Goal: Information Seeking & Learning: Learn about a topic

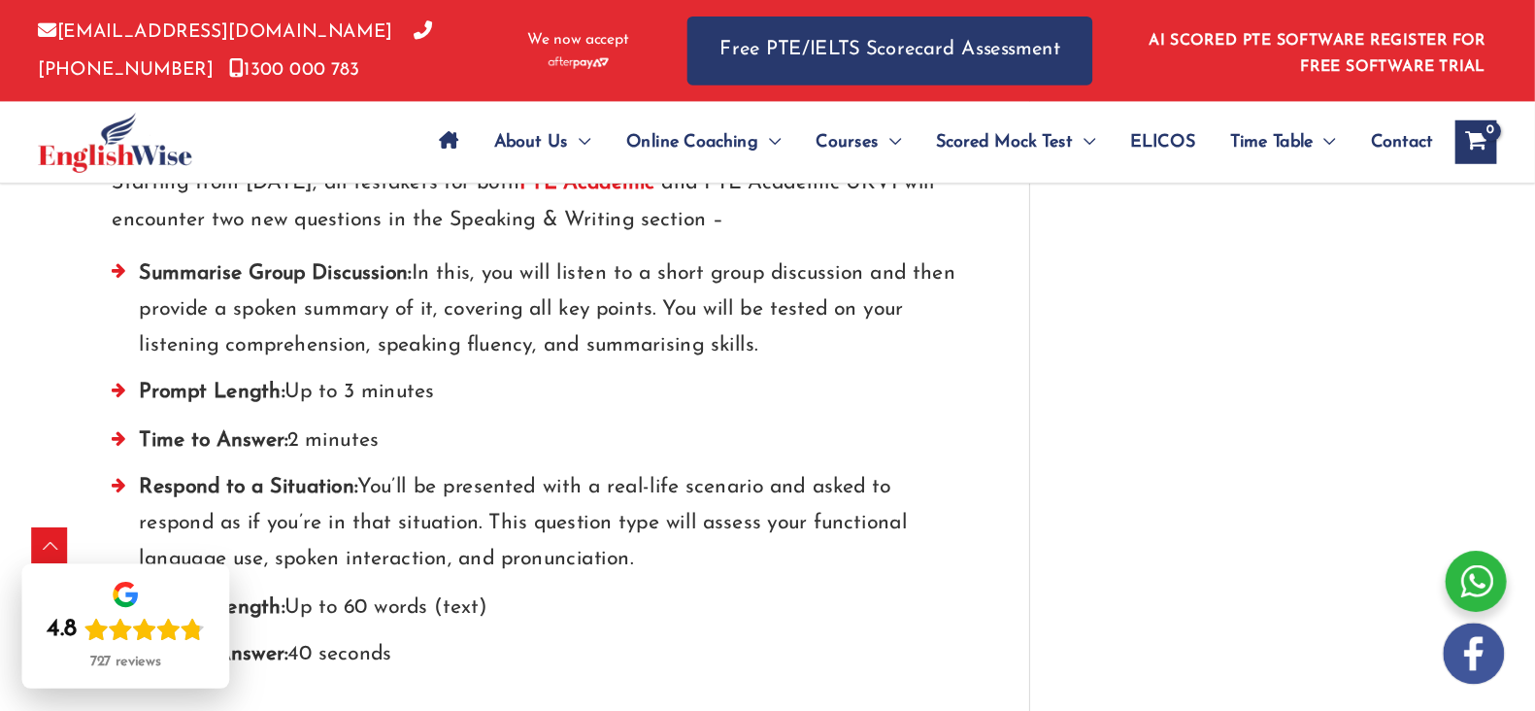
scroll to position [2427, 0]
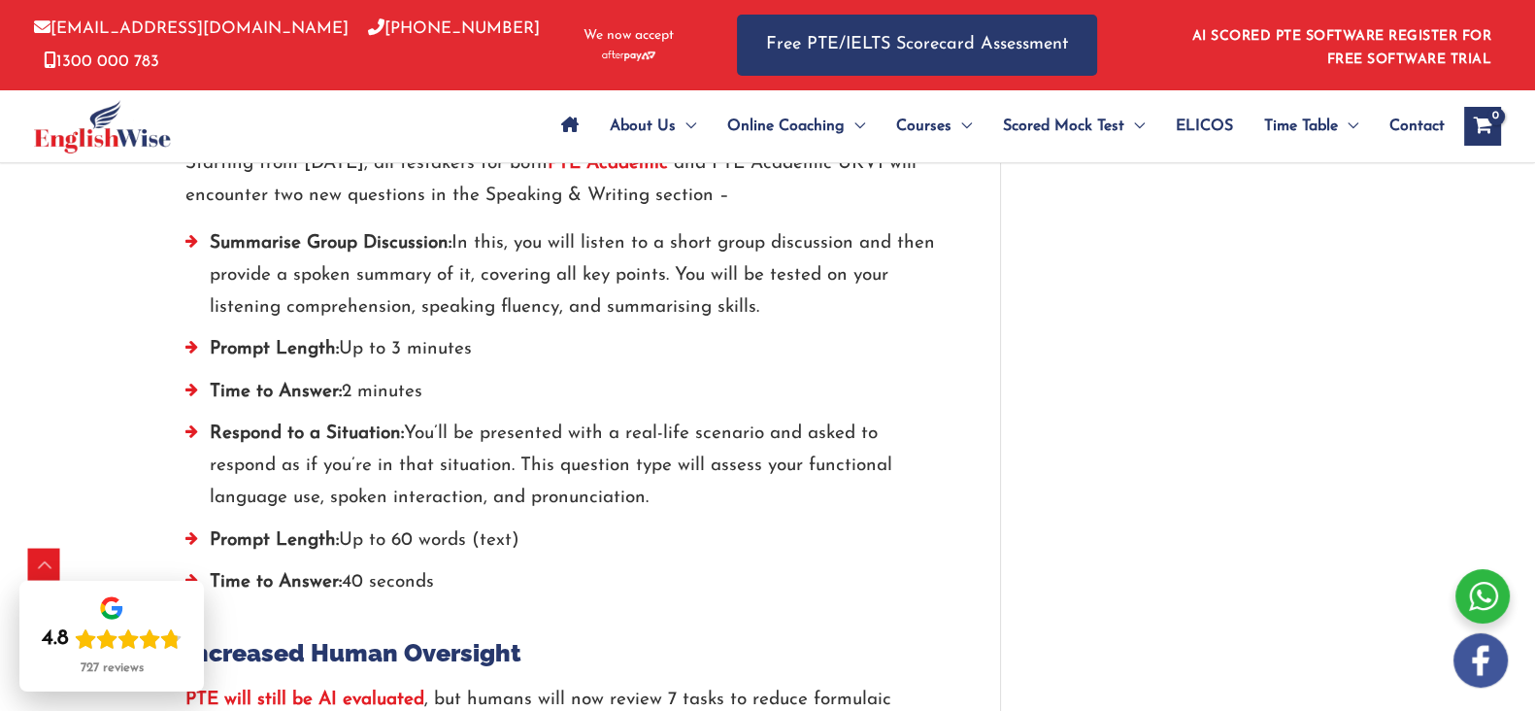
drag, startPoint x: 1208, startPoint y: 1, endPoint x: 1073, endPoint y: 486, distance: 503.8
click at [1073, 486] on div "PTE Updates 2025: All You Need to Know! / PTE / By englishwise / [DATE] Are you…" at bounding box center [768, 590] width 1204 height 5639
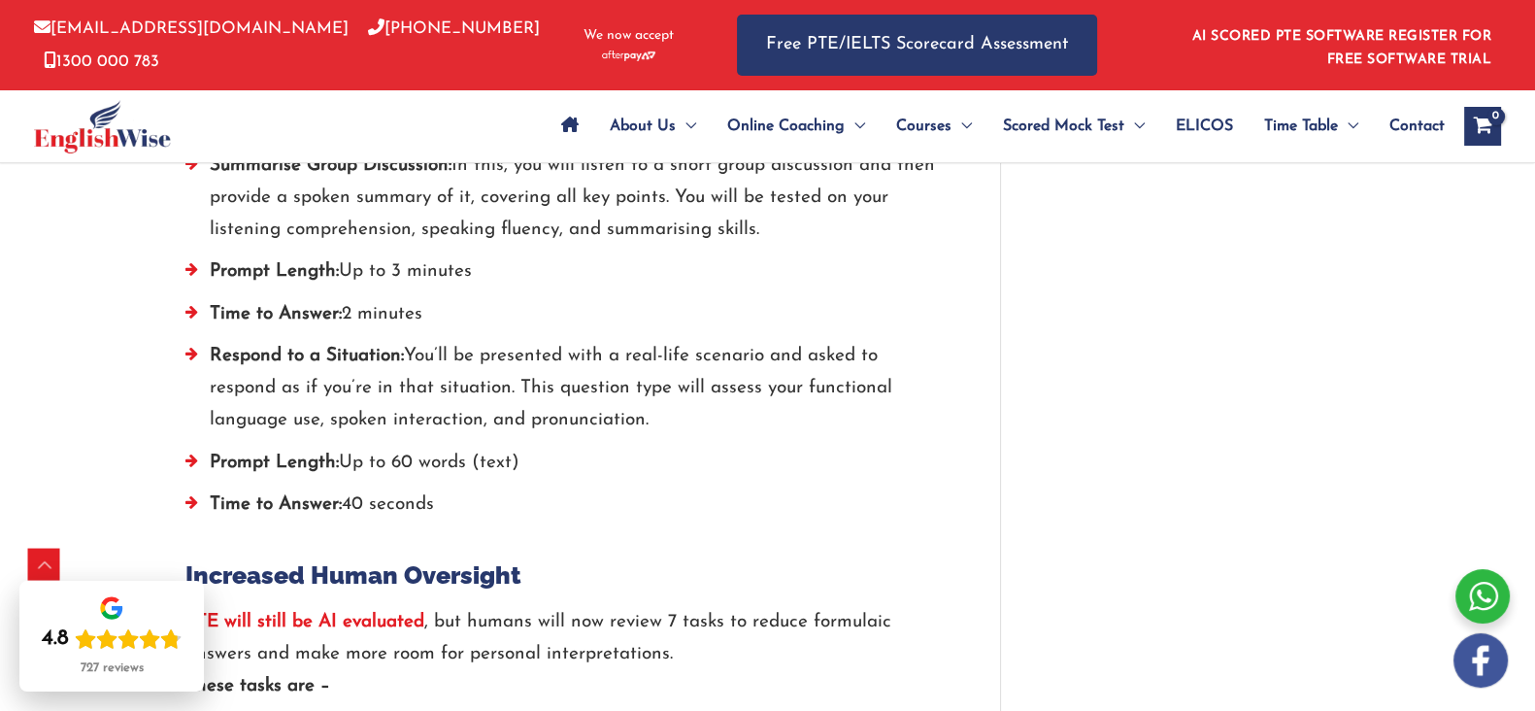
scroll to position [1882, 0]
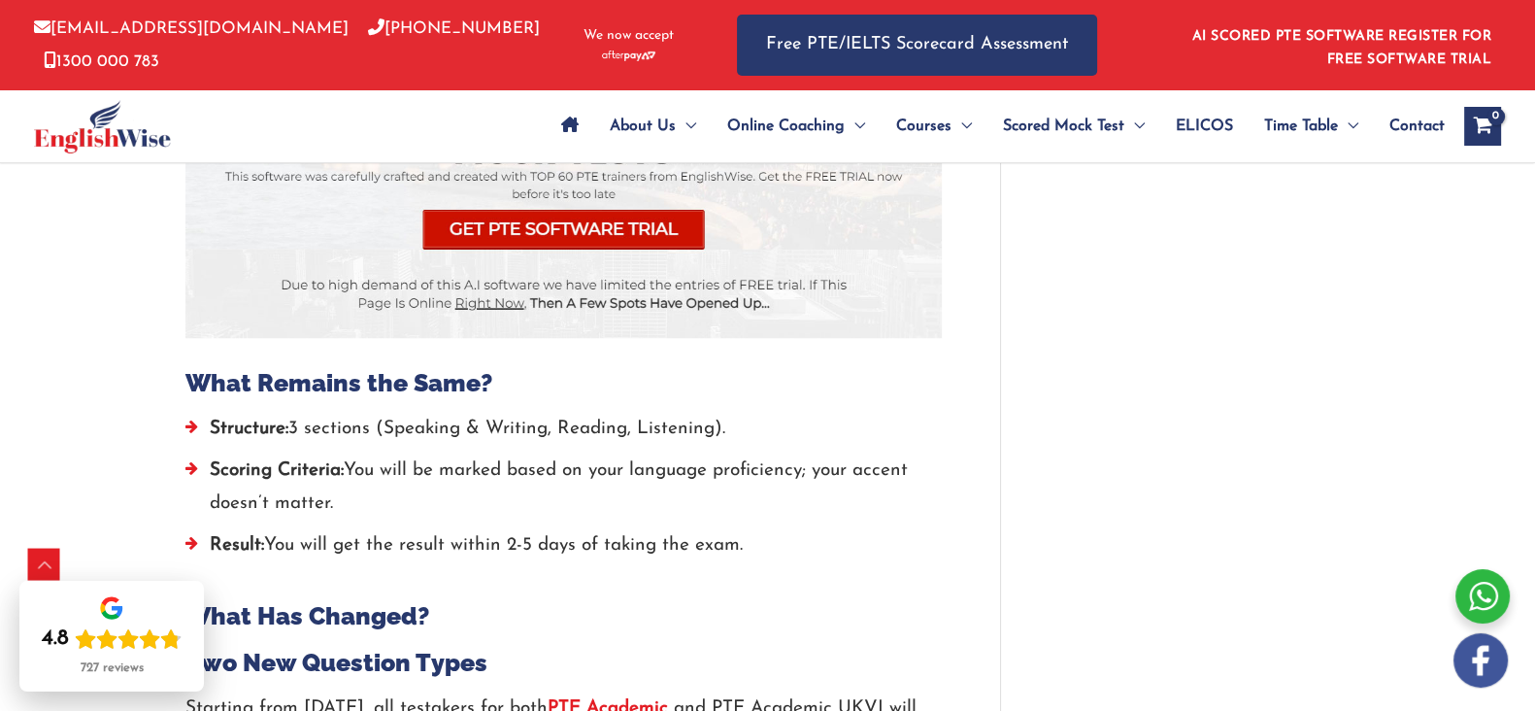
click at [600, 357] on div at bounding box center [563, 352] width 756 height 29
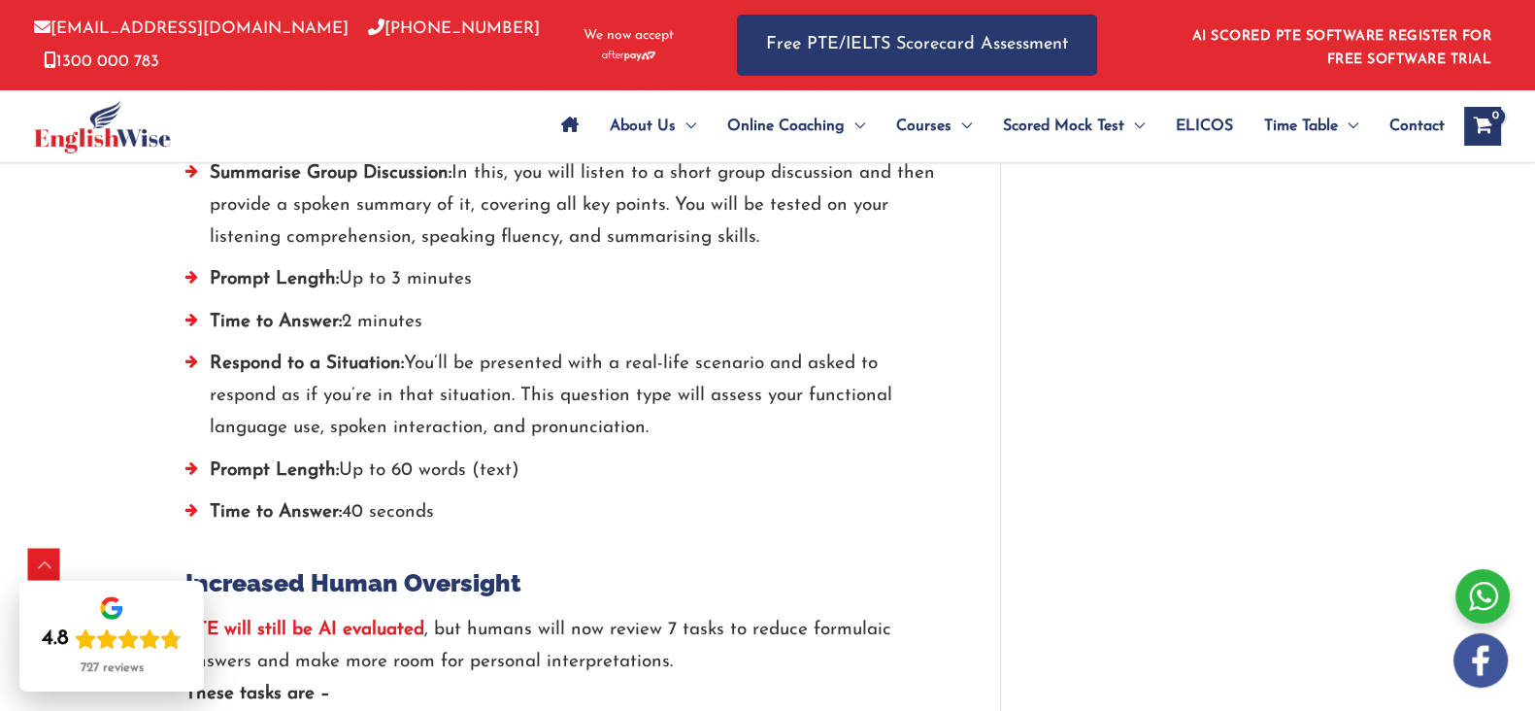
scroll to position [2560, 0]
